Goal: Information Seeking & Learning: Learn about a topic

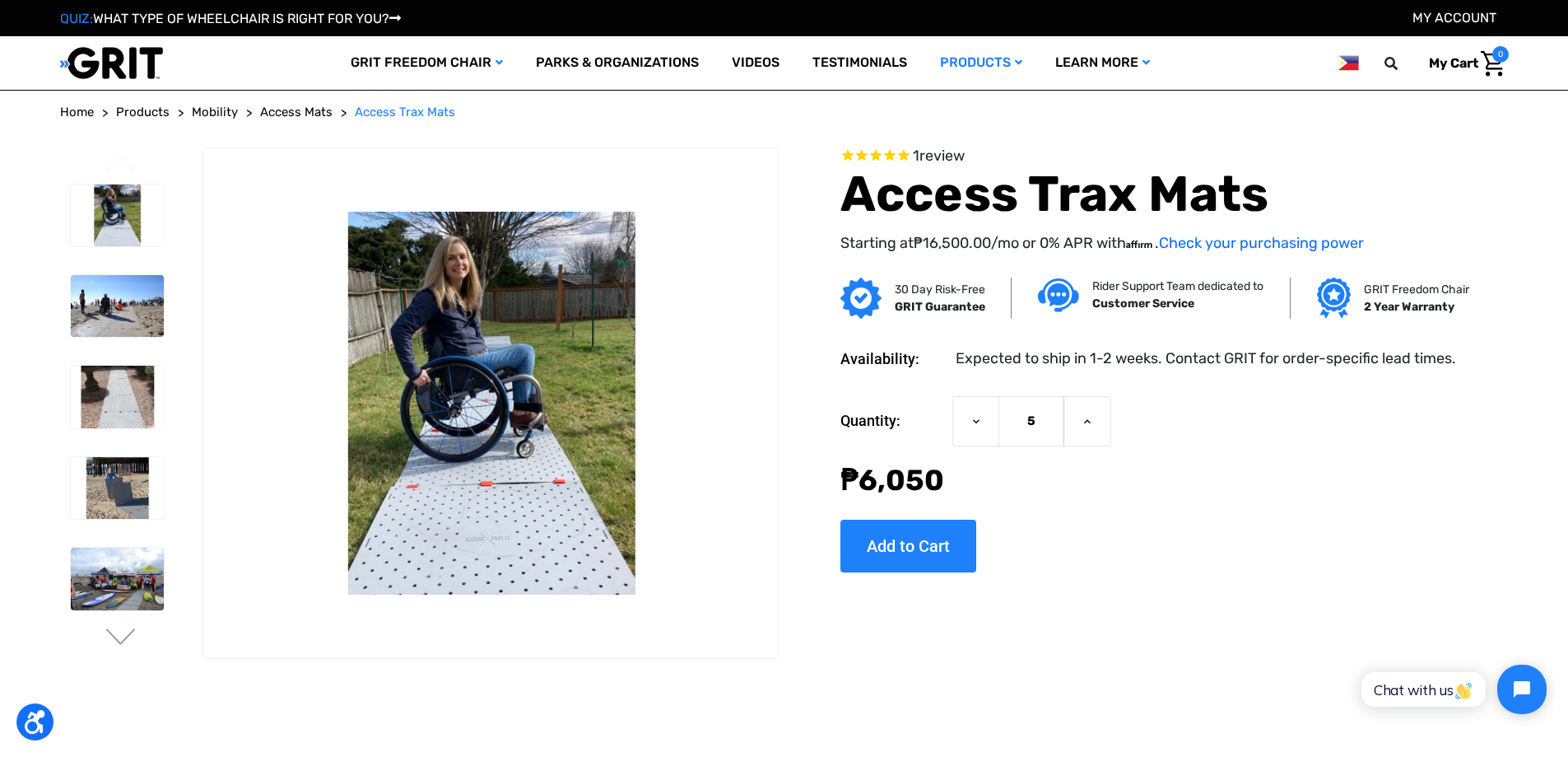
click at [105, 66] on img at bounding box center [112, 63] width 103 height 34
